Goal: Find contact information: Obtain details needed to contact an individual or organization

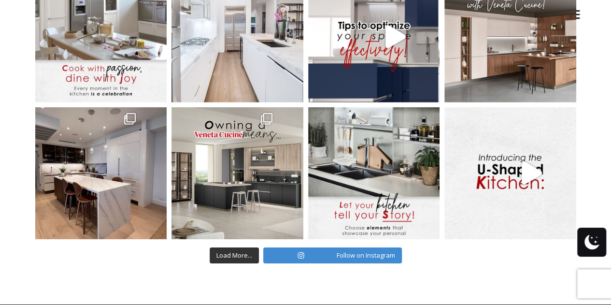
scroll to position [3181, 0]
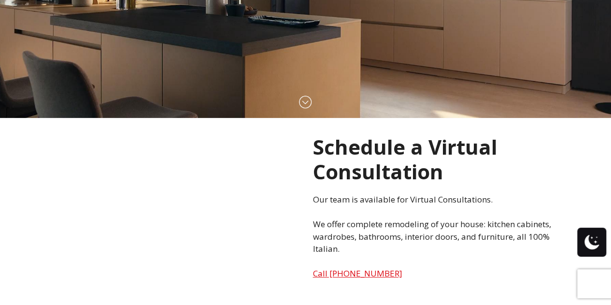
scroll to position [0, 0]
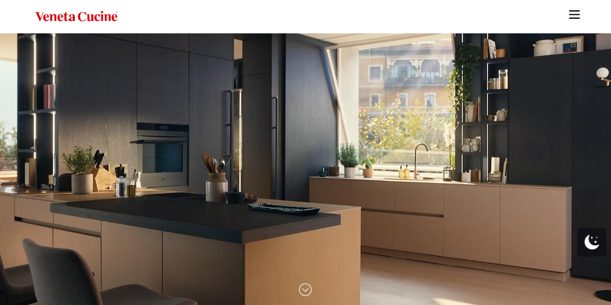
click at [578, 15] on img "Site" at bounding box center [574, 14] width 14 height 14
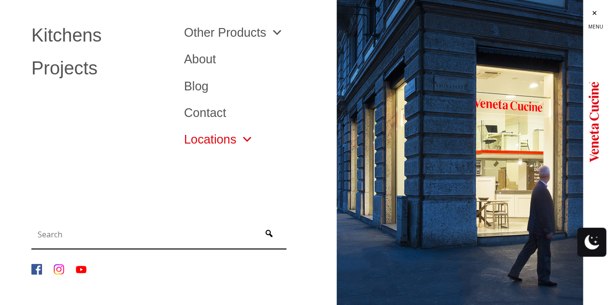
click at [223, 144] on link "Locations" at bounding box center [218, 139] width 69 height 12
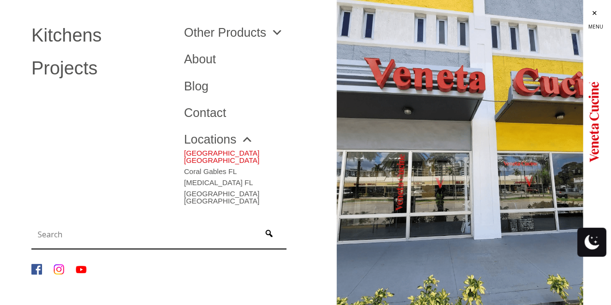
click at [228, 148] on link "[GEOGRAPHIC_DATA] [GEOGRAPHIC_DATA]" at bounding box center [253, 154] width 138 height 18
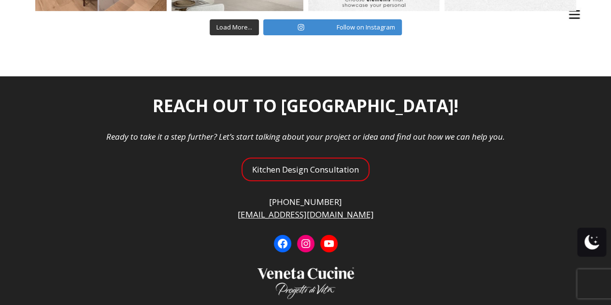
scroll to position [3519, 0]
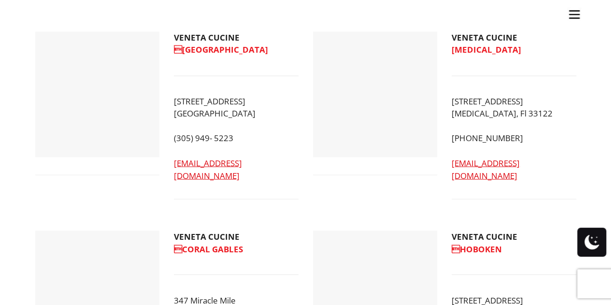
scroll to position [724, 0]
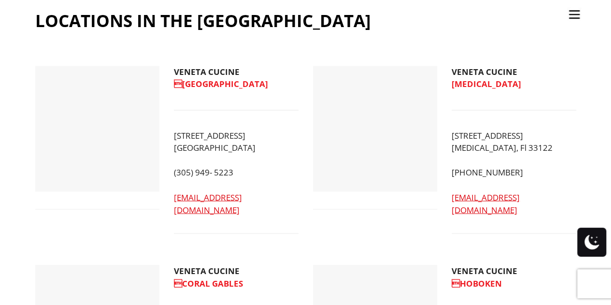
click at [211, 66] on p "VENETA CUCINE [GEOGRAPHIC_DATA]" at bounding box center [236, 78] width 125 height 25
click at [215, 78] on span "[GEOGRAPHIC_DATA]" at bounding box center [221, 83] width 94 height 11
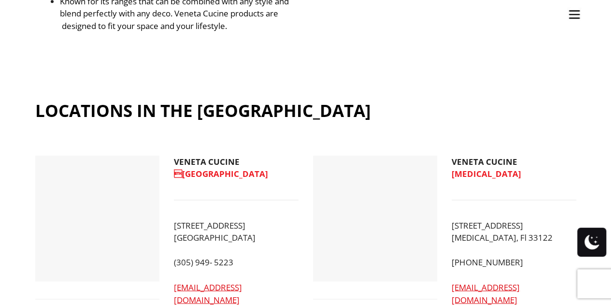
scroll to position [628, 0]
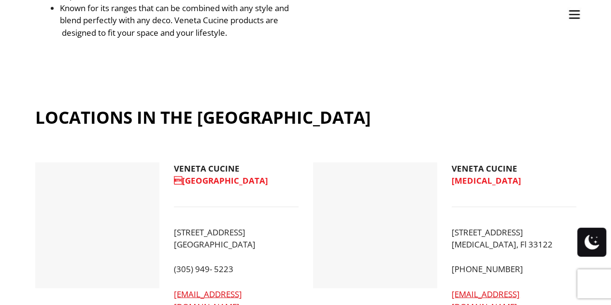
drag, startPoint x: 143, startPoint y: 1, endPoint x: 279, endPoint y: 33, distance: 139.2
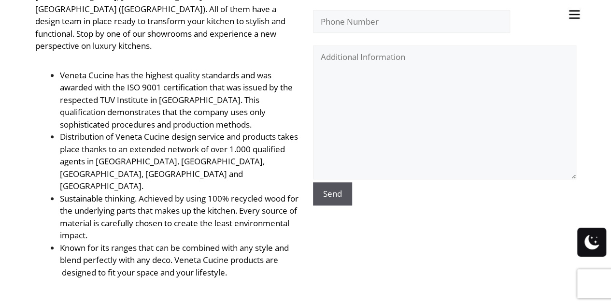
scroll to position [483, 0]
